Goal: Transaction & Acquisition: Purchase product/service

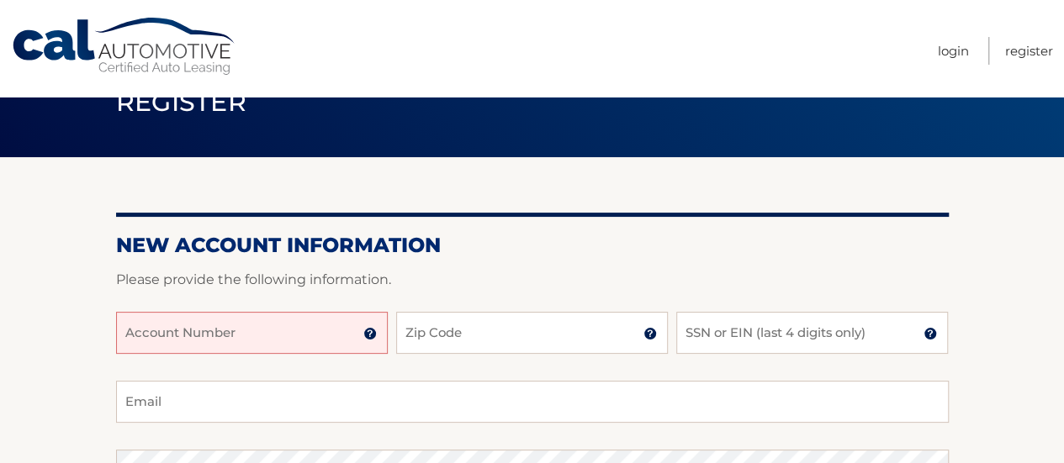
scroll to position [84, 0]
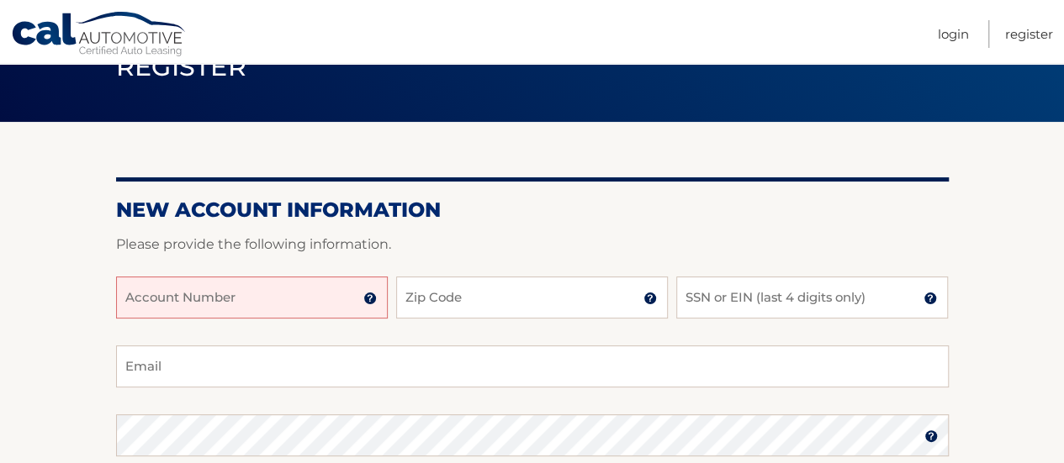
drag, startPoint x: 197, startPoint y: 295, endPoint x: 165, endPoint y: 284, distance: 33.8
click at [195, 293] on input "Account Number" at bounding box center [252, 298] width 272 height 42
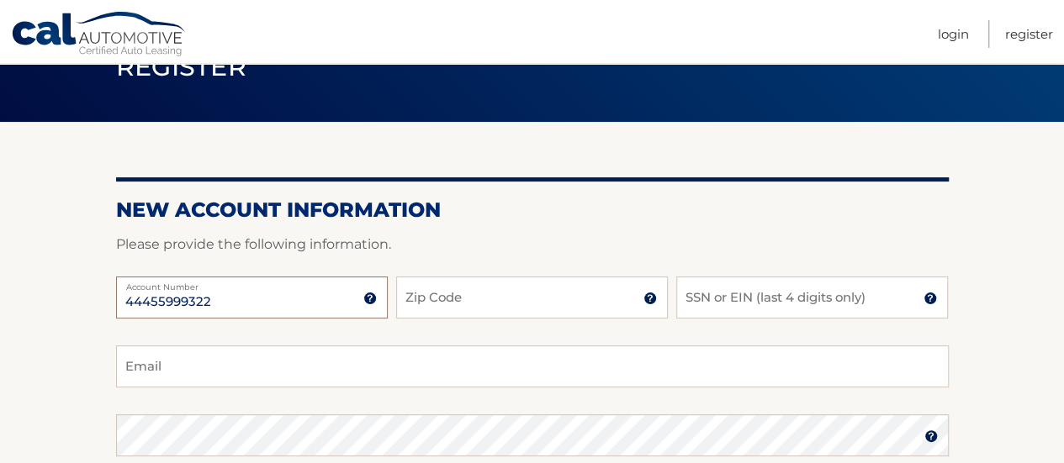
type input "44455999322"
click at [419, 297] on input "Zip Code" at bounding box center [532, 298] width 272 height 42
type input "14616"
click at [752, 293] on input "SSN or EIN (last 4 digits only)" at bounding box center [812, 298] width 272 height 42
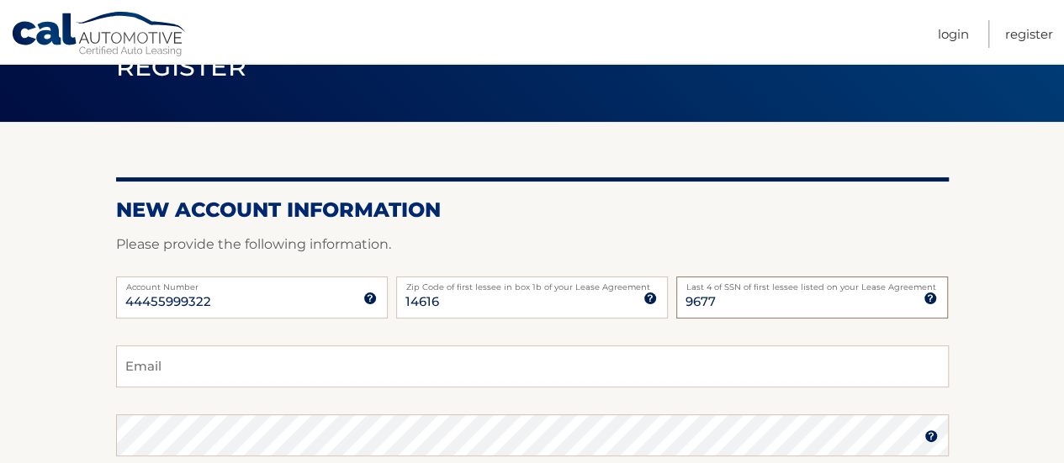
type input "9677"
click at [214, 362] on input "Email" at bounding box center [532, 367] width 832 height 42
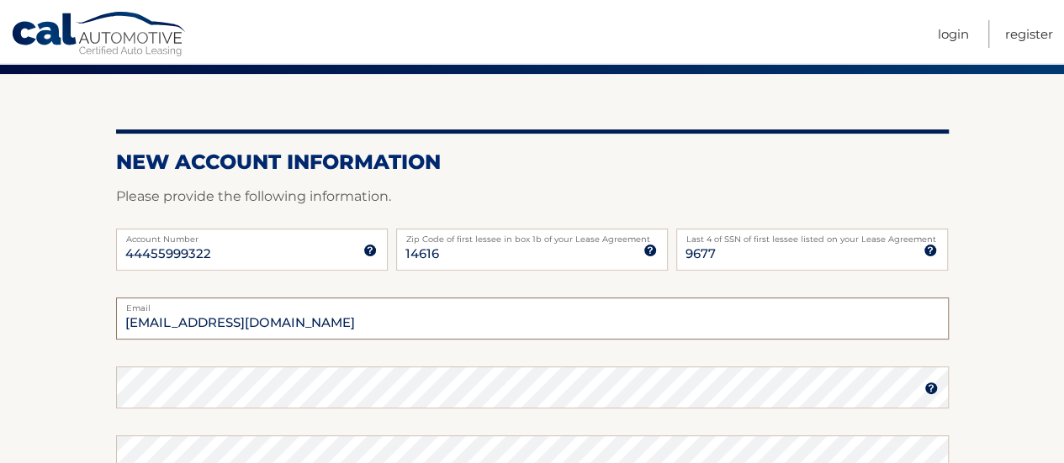
scroll to position [168, 0]
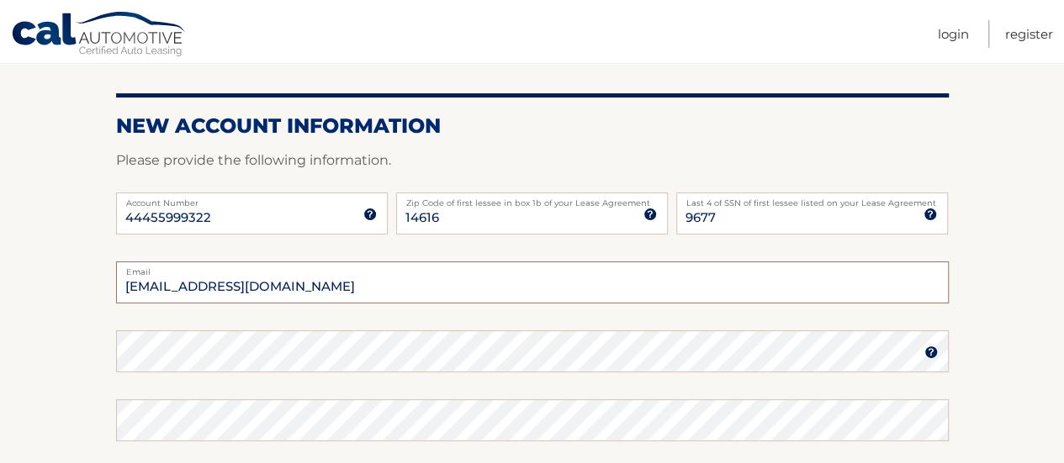
type input "briiidgetn@gmail.com"
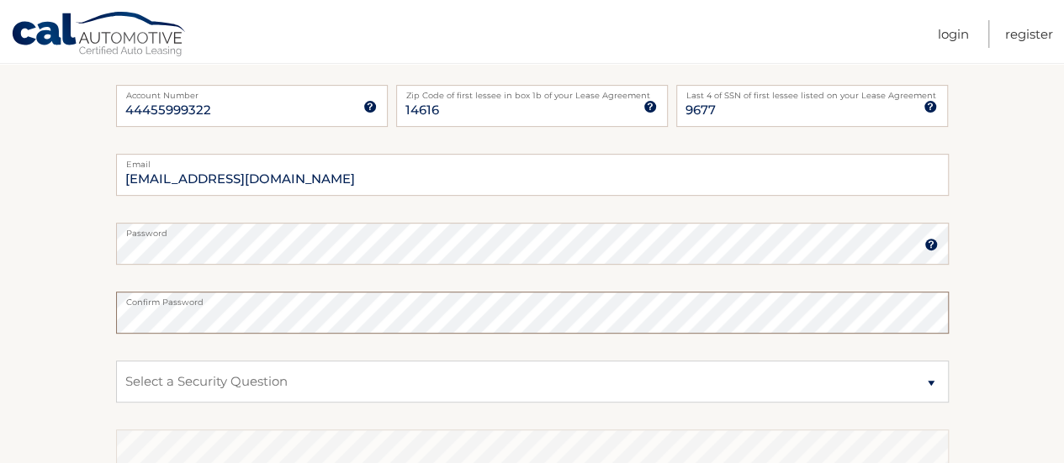
scroll to position [336, 0]
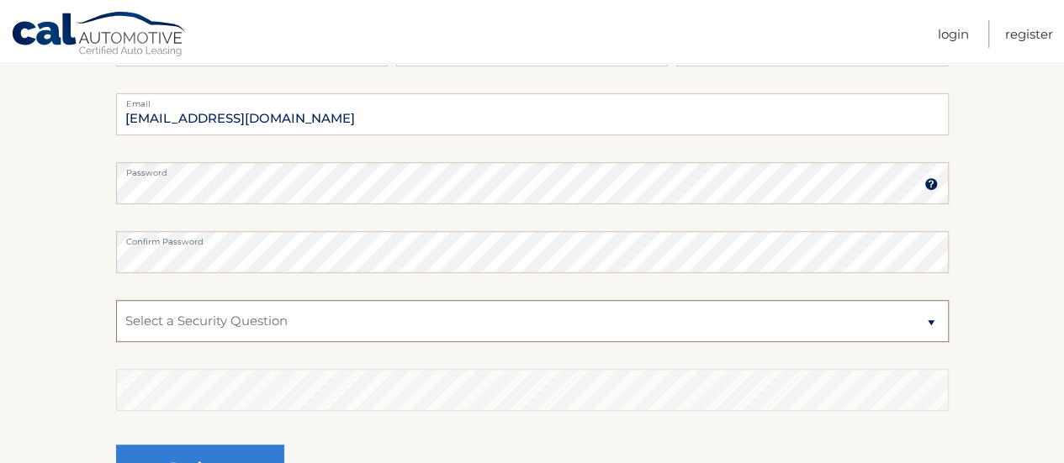
click at [178, 323] on select "Select a Security Question What was the name of your elementary school? What is…" at bounding box center [532, 321] width 832 height 42
select select "4"
click at [116, 300] on select "Select a Security Question What was the name of your elementary school? What is…" at bounding box center [532, 321] width 832 height 42
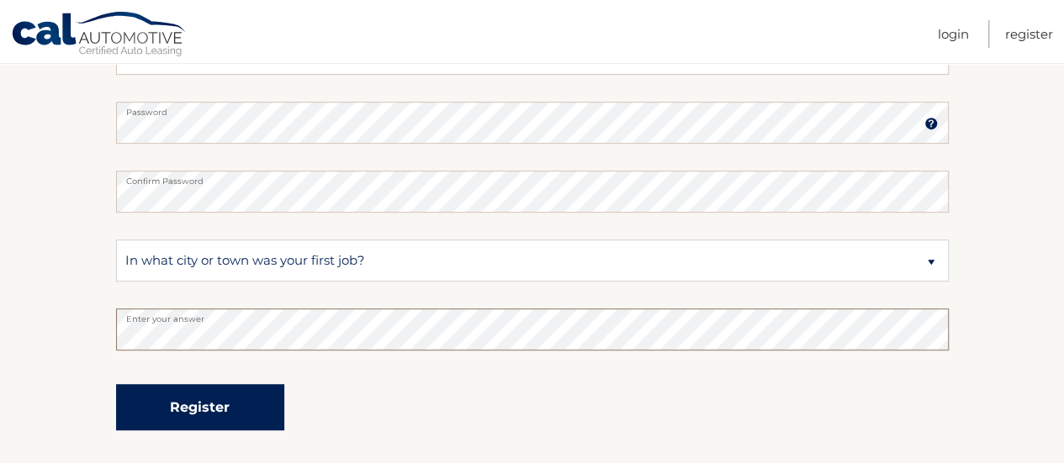
scroll to position [505, 0]
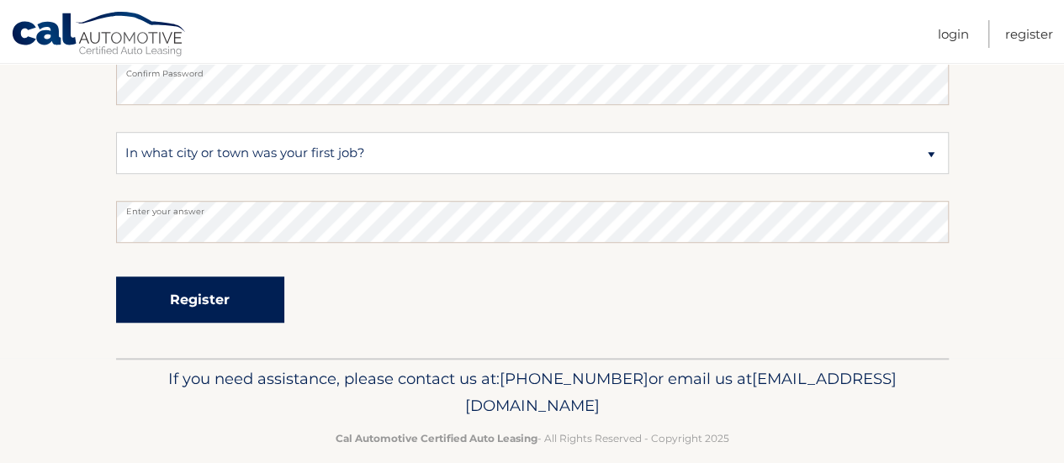
click at [193, 296] on button "Register" at bounding box center [200, 300] width 168 height 46
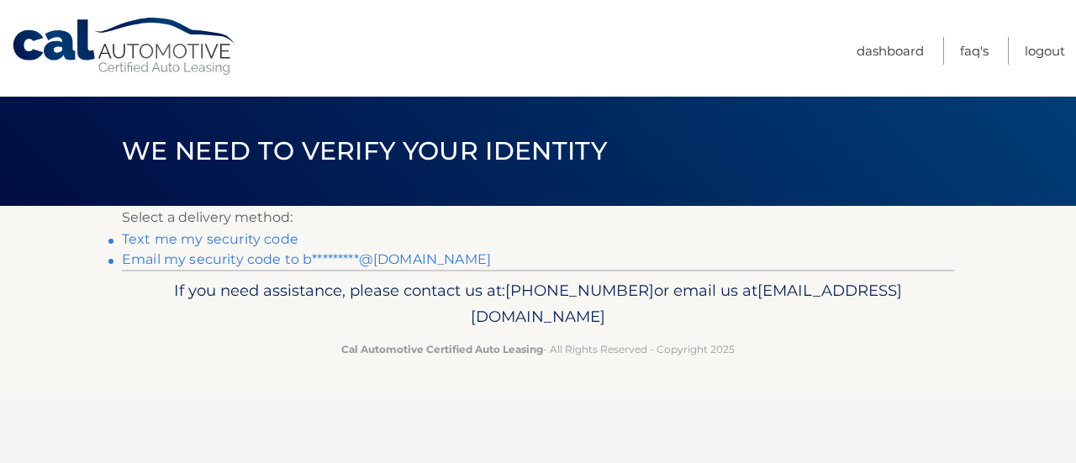
click at [193, 235] on link "Text me my security code" at bounding box center [210, 239] width 177 height 16
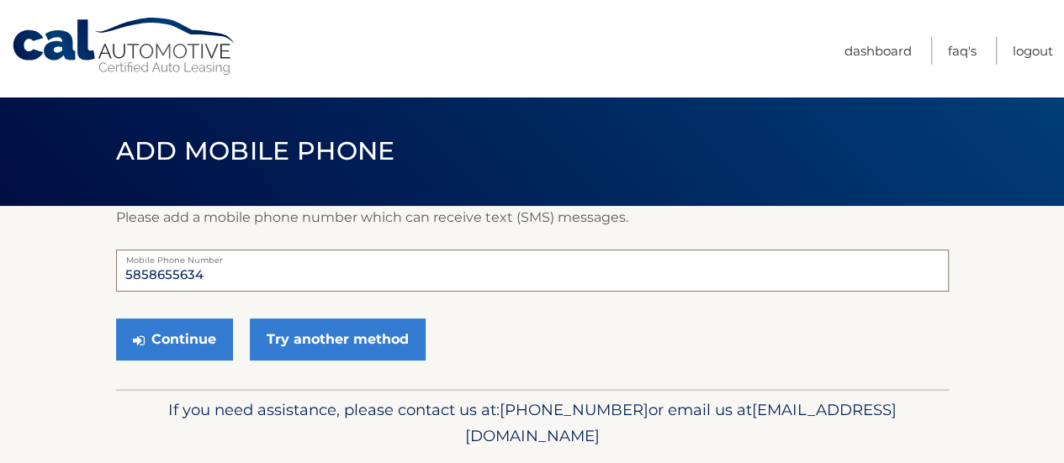
drag, startPoint x: 208, startPoint y: 273, endPoint x: 43, endPoint y: 253, distance: 166.0
click at [43, 253] on section "Please add a mobile phone number which can receive text (SMS) messages. 5858655…" at bounding box center [532, 297] width 1064 height 183
type input "5855200398"
click at [198, 339] on button "Continue" at bounding box center [174, 340] width 117 height 42
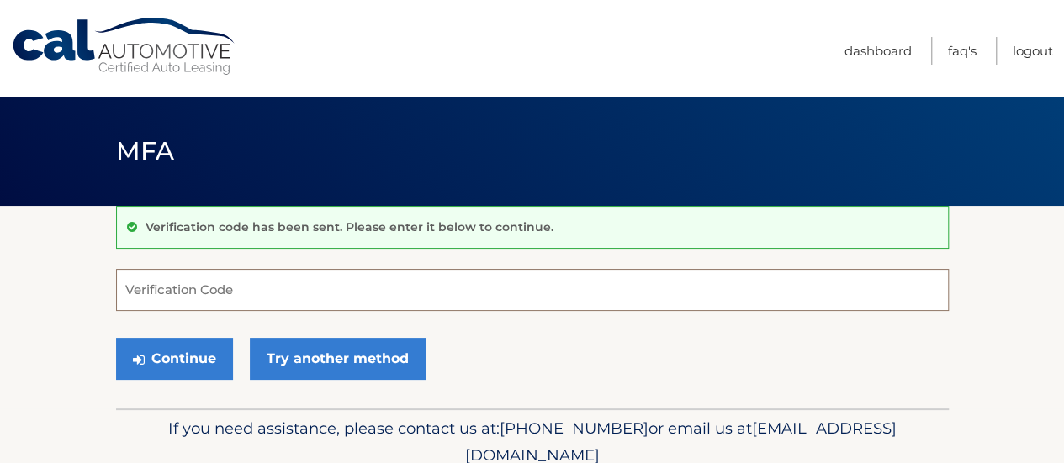
click at [237, 297] on input "Verification Code" at bounding box center [532, 290] width 832 height 42
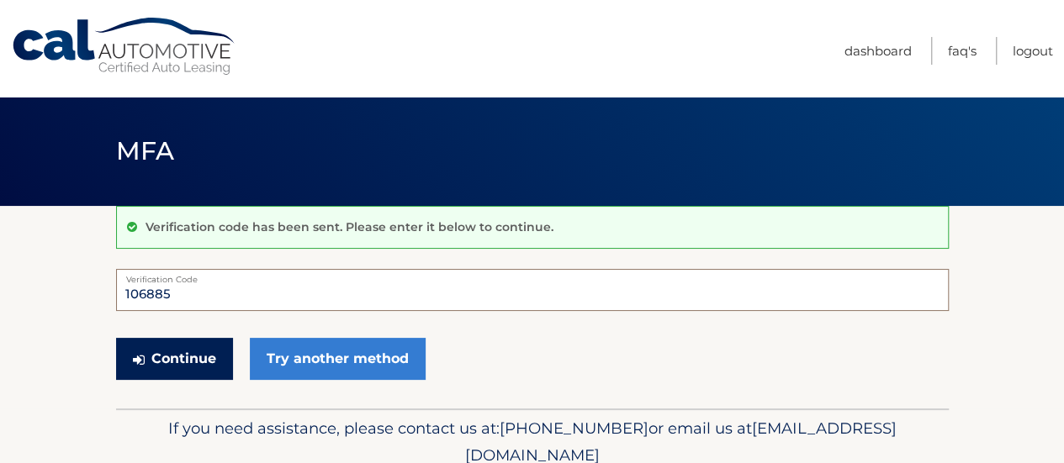
type input "106885"
click at [194, 357] on button "Continue" at bounding box center [174, 359] width 117 height 42
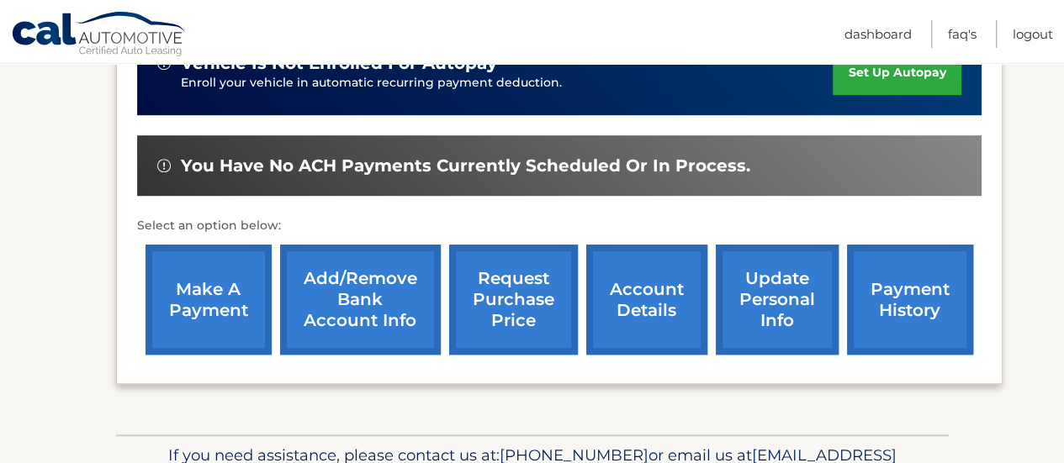
scroll to position [505, 0]
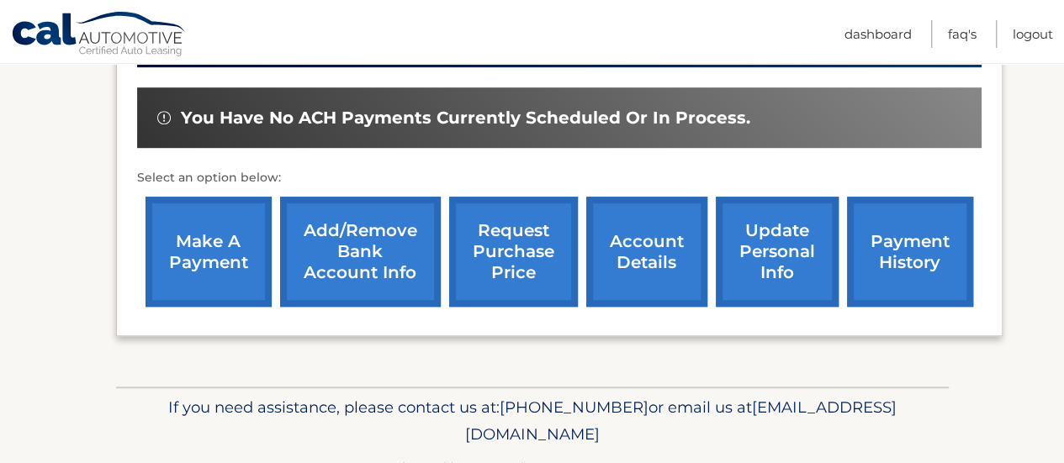
click at [212, 237] on link "make a payment" at bounding box center [208, 252] width 126 height 110
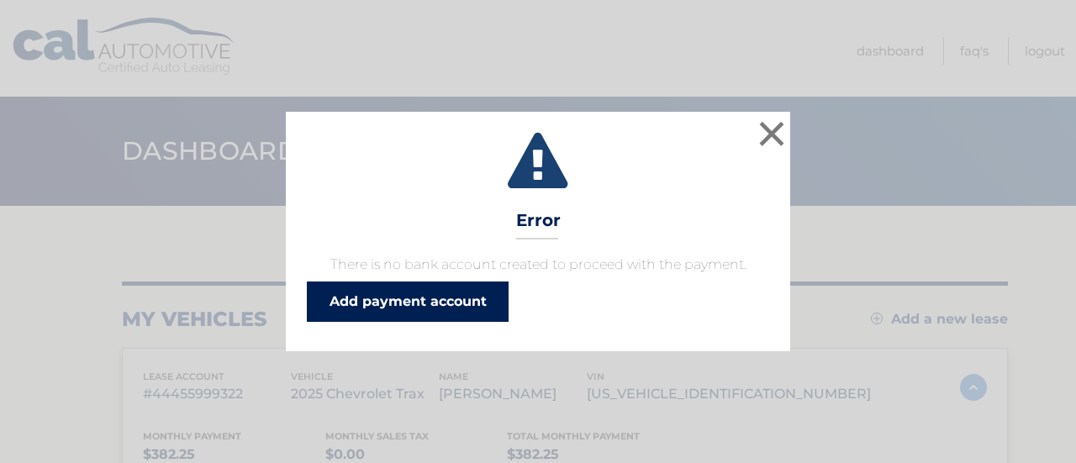
click at [395, 301] on link "Add payment account" at bounding box center [408, 302] width 202 height 40
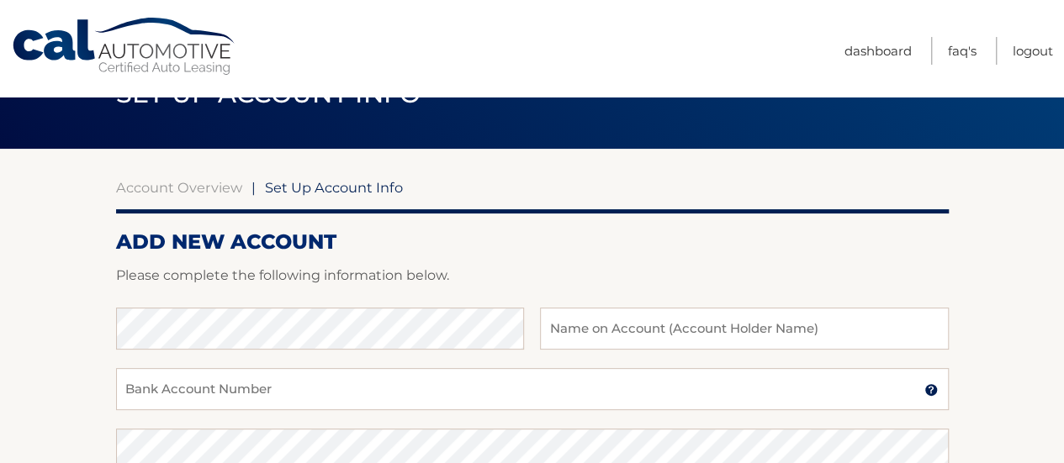
scroll to position [84, 0]
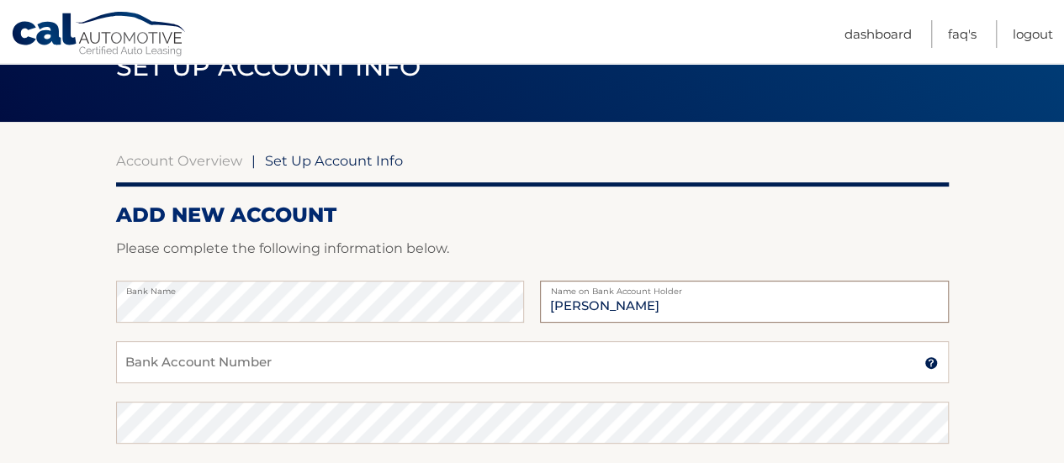
type input "Bridget A Norsworthy"
click at [154, 352] on input "Bank Account Number" at bounding box center [532, 362] width 832 height 42
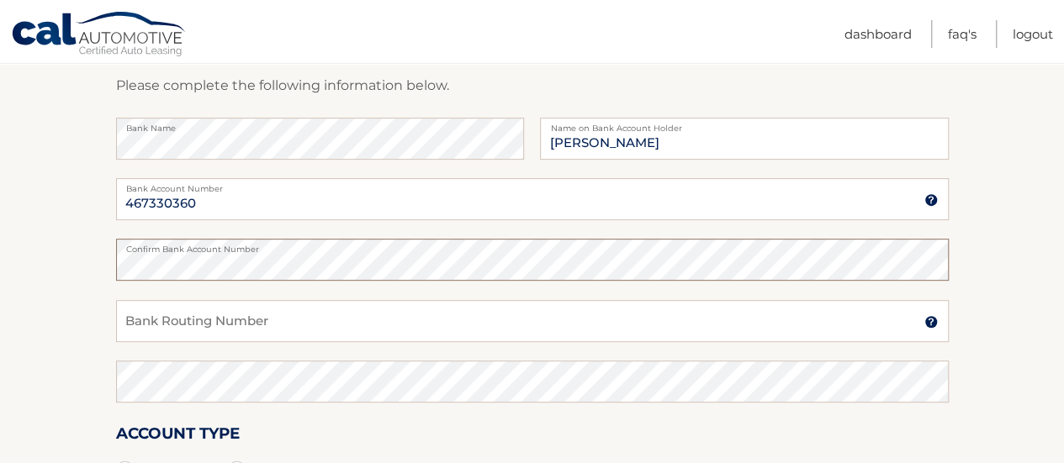
scroll to position [252, 0]
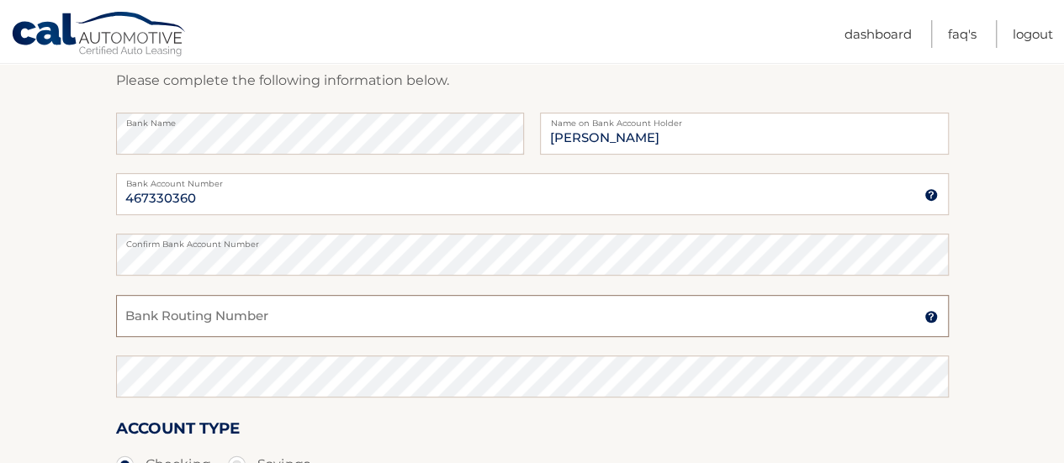
click at [154, 309] on input "Bank Routing Number" at bounding box center [532, 316] width 832 height 42
click at [201, 190] on input "467330360" at bounding box center [532, 194] width 832 height 42
type input "46733036"
click at [182, 310] on input "Bank Routing Number" at bounding box center [532, 316] width 832 height 42
type input "222371863"
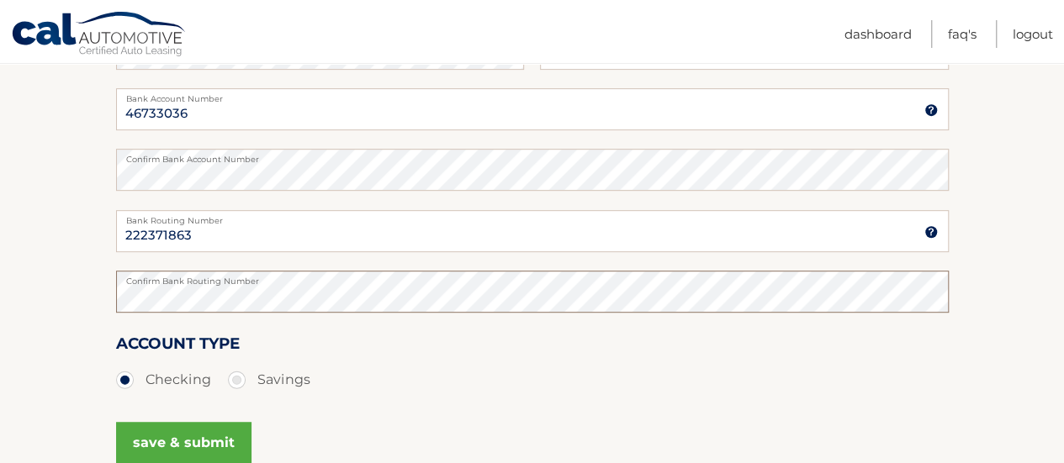
scroll to position [420, 0]
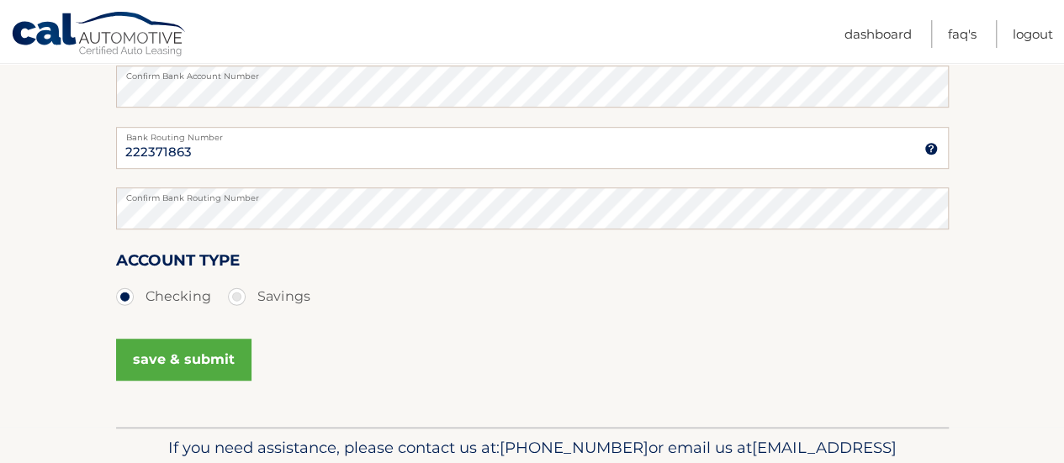
click at [183, 360] on button "save & submit" at bounding box center [183, 360] width 135 height 42
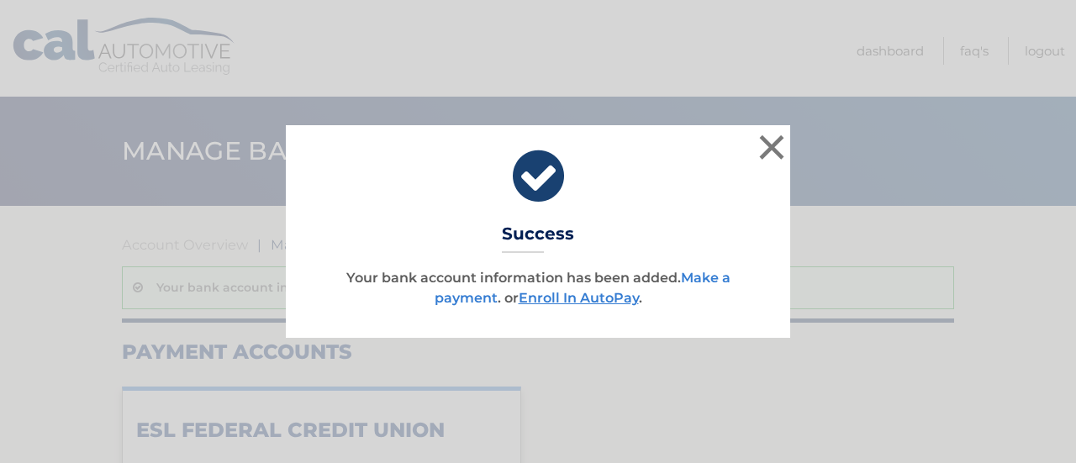
click at [448, 293] on link "Make a payment" at bounding box center [583, 288] width 296 height 36
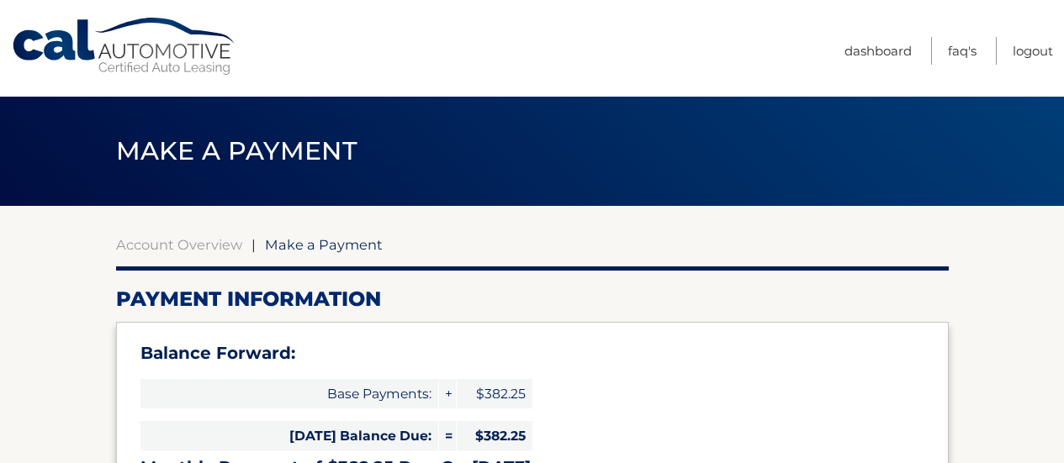
select select "ZGYxMDA4OGUtZDZlZS00MmNmLWI1NDAtNWYwNjg2OTU4NTYy"
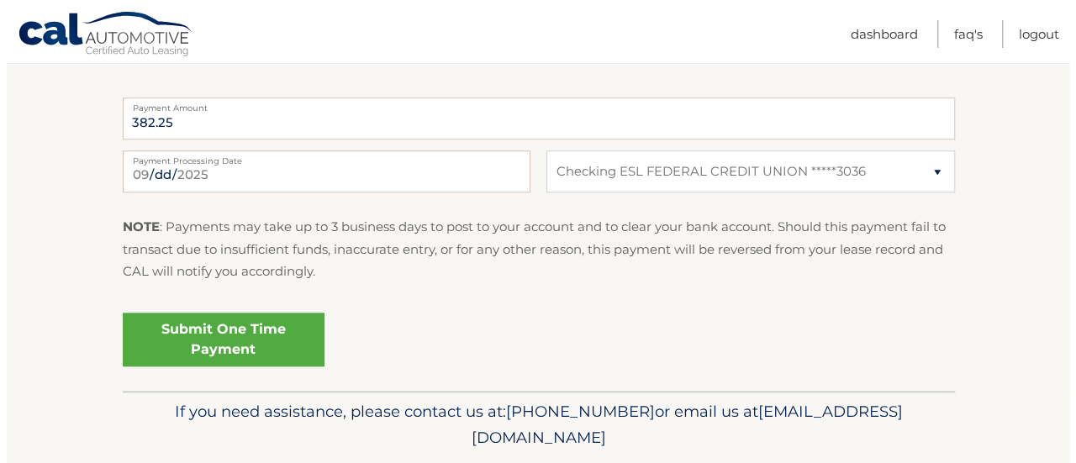
scroll to position [757, 0]
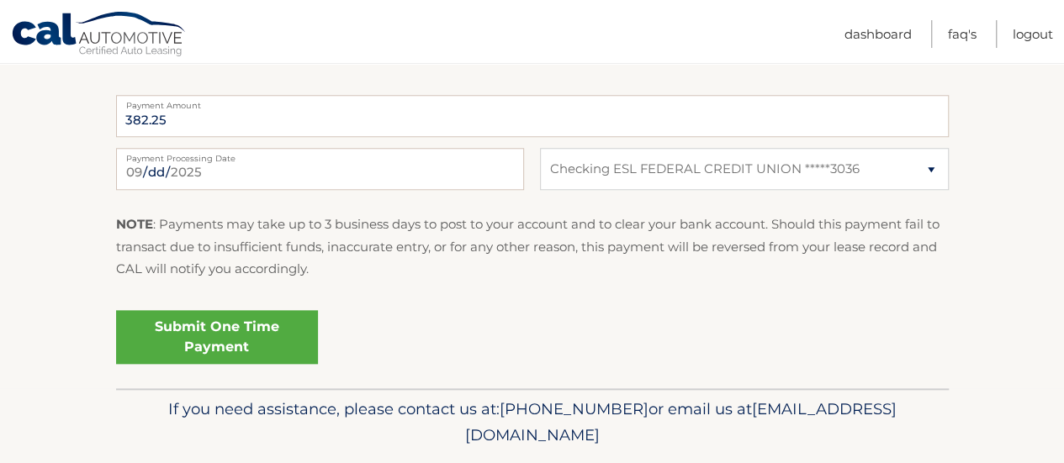
click at [218, 329] on link "Submit One Time Payment" at bounding box center [217, 337] width 202 height 54
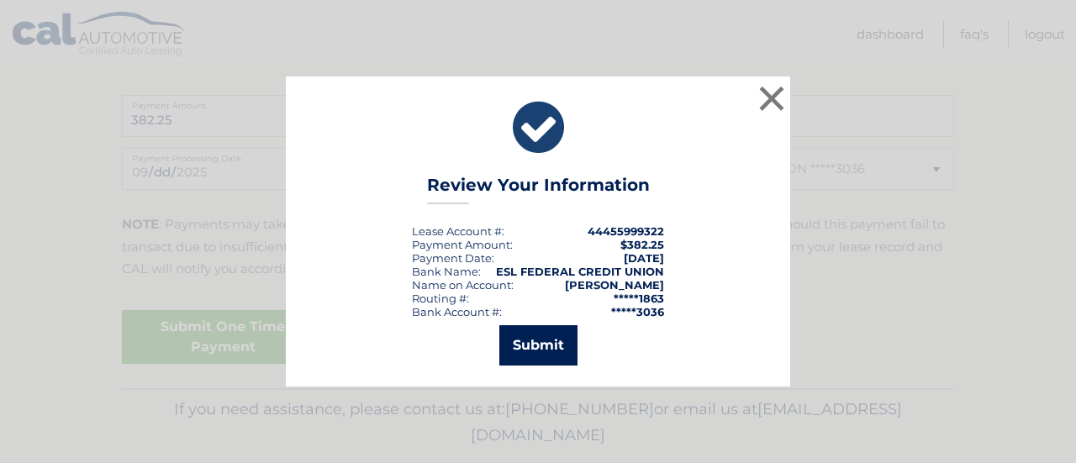
click at [526, 334] on button "Submit" at bounding box center [538, 345] width 78 height 40
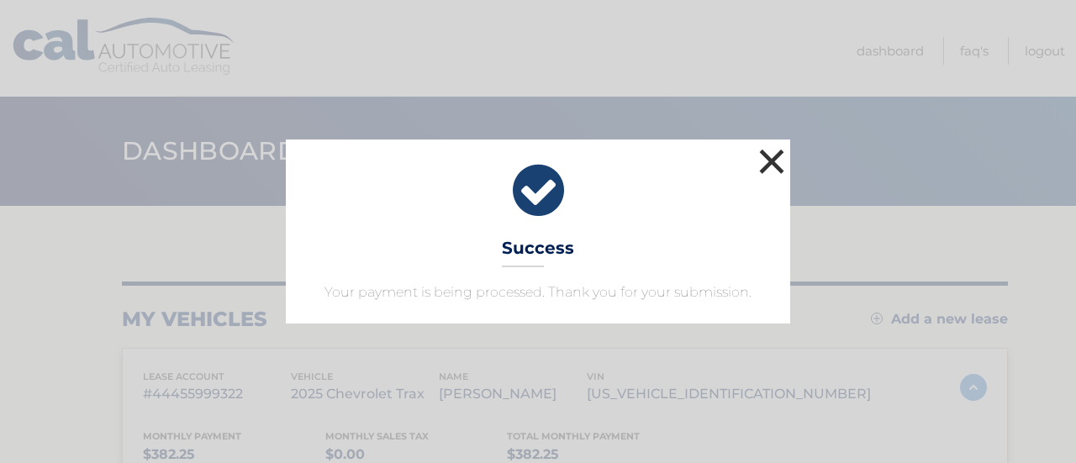
click at [771, 161] on button "×" at bounding box center [772, 162] width 34 height 34
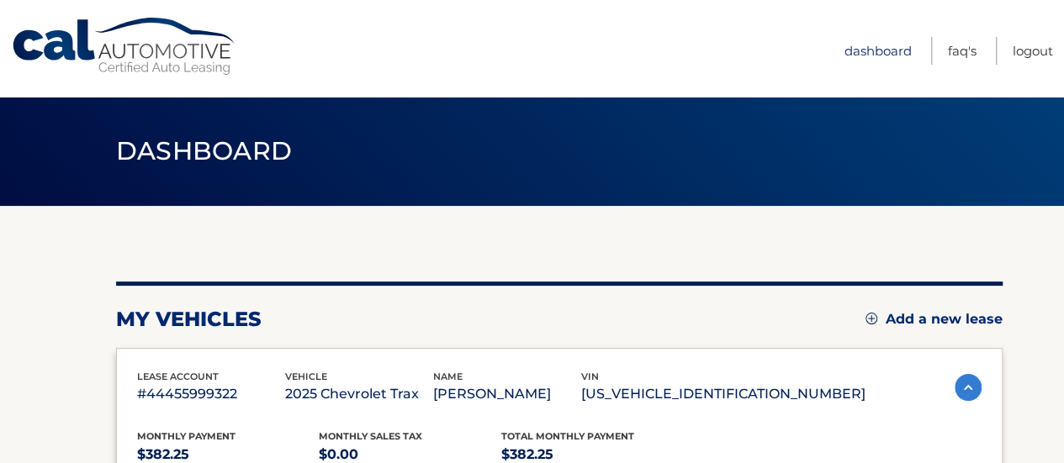
click at [878, 45] on link "Dashboard" at bounding box center [877, 51] width 67 height 28
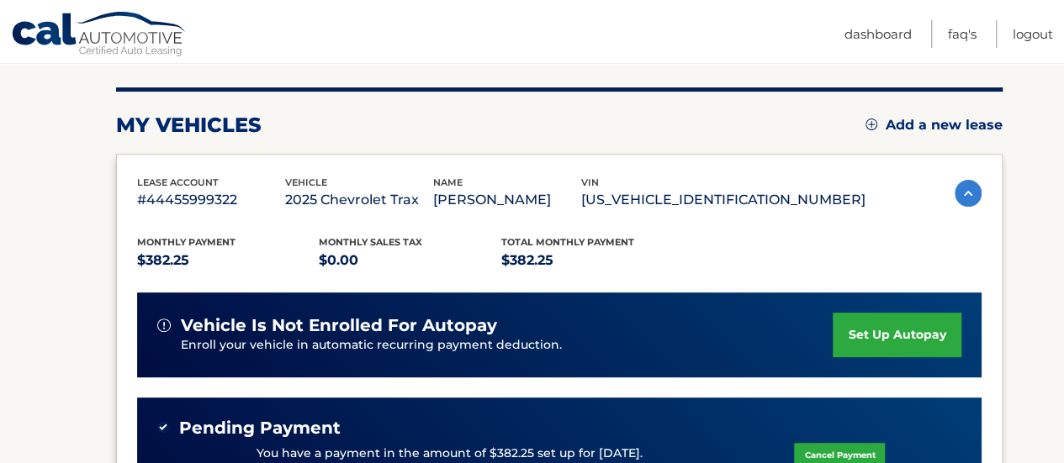
scroll to position [168, 0]
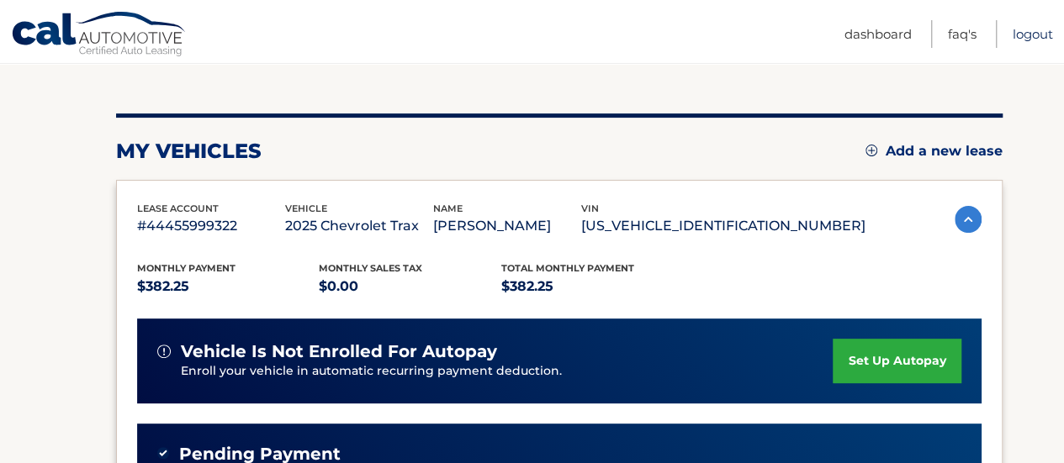
click at [1033, 29] on link "Logout" at bounding box center [1032, 34] width 40 height 28
